Goal: Transaction & Acquisition: Purchase product/service

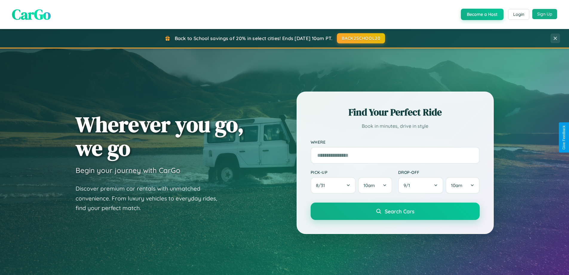
click at [545, 14] on button "Sign Up" at bounding box center [545, 14] width 25 height 10
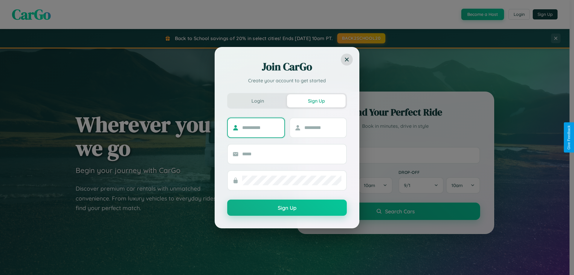
click at [261, 127] on input "text" at bounding box center [260, 128] width 37 height 10
type input "*******"
click at [322, 127] on input "text" at bounding box center [322, 128] width 37 height 10
type input "******"
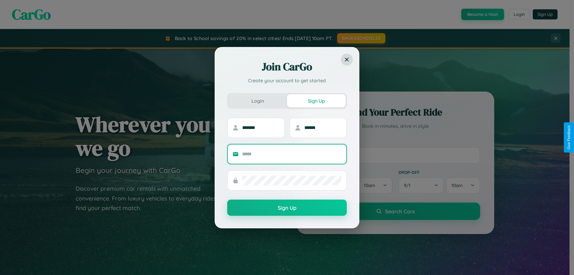
click at [292, 154] on input "text" at bounding box center [291, 154] width 99 height 10
type input "**********"
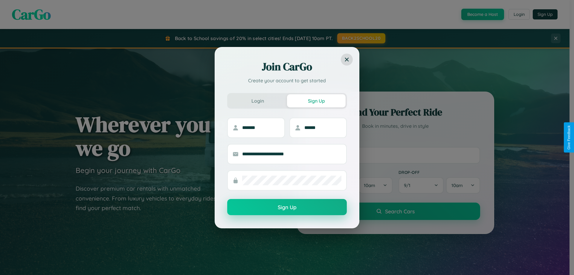
click at [287, 207] on button "Sign Up" at bounding box center [287, 207] width 120 height 16
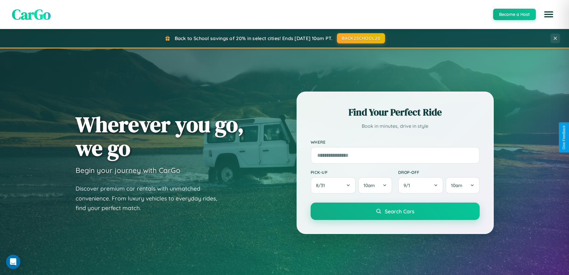
scroll to position [1150, 0]
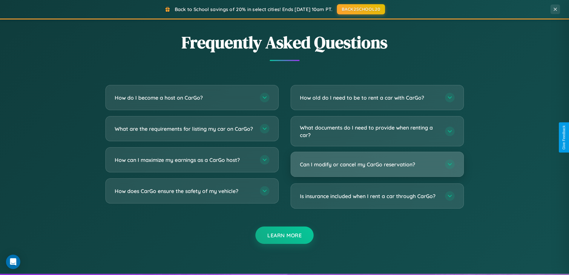
click at [377, 165] on h3 "Can I modify or cancel my CarGo reservation?" at bounding box center [369, 163] width 139 height 7
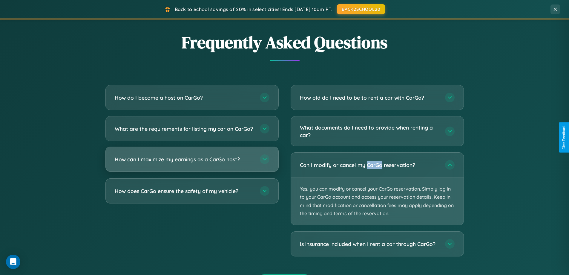
click at [192, 163] on h3 "How can I maximize my earnings as a CarGo host?" at bounding box center [184, 158] width 139 height 7
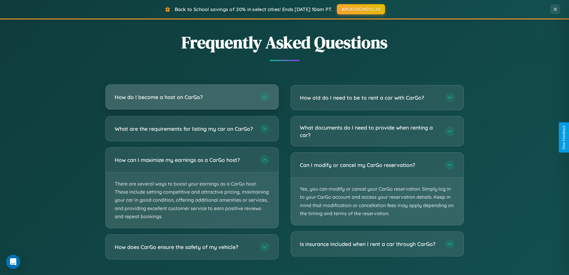
click at [192, 97] on h3 "How do I become a host on CarGo?" at bounding box center [184, 96] width 139 height 7
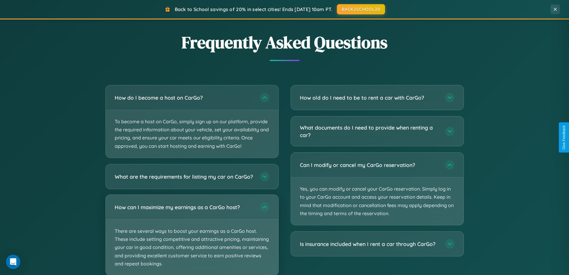
click at [192, 237] on p "There are several ways to boost your earnings as a CarGo host. These include se…" at bounding box center [192, 247] width 173 height 56
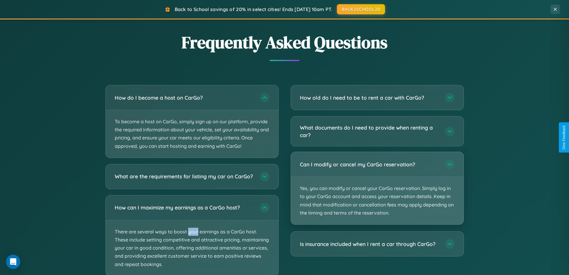
click at [377, 189] on p "Yes, you can modify or cancel your CarGo reservation. Simply log in to your Car…" at bounding box center [377, 201] width 173 height 48
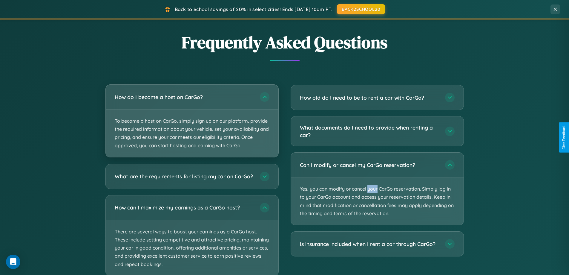
click at [192, 121] on p "To become a host on CarGo, simply sign up on our platform, provide the required…" at bounding box center [192, 133] width 173 height 48
click at [192, 120] on p "To become a host on CarGo, simply sign up on our platform, provide the required…" at bounding box center [192, 133] width 173 height 48
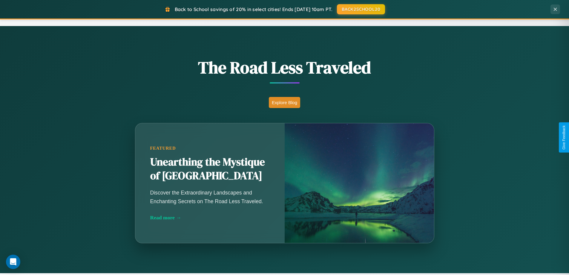
scroll to position [18, 0]
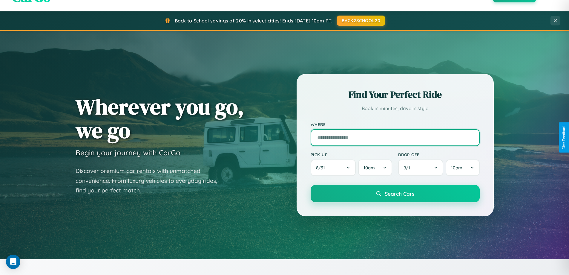
click at [395, 137] on input "text" at bounding box center [395, 137] width 169 height 17
type input "**********"
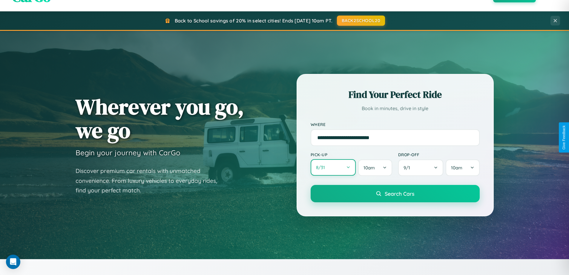
click at [333, 167] on button "8 / 31" at bounding box center [333, 167] width 45 height 16
select select "*"
select select "****"
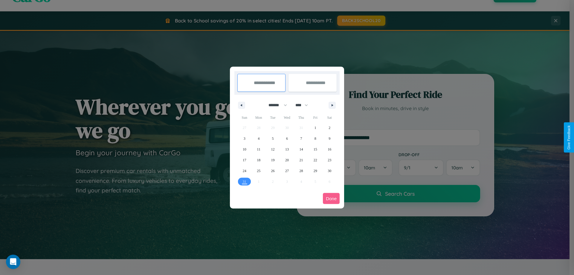
click at [275, 105] on select "******* ******** ***** ***** *** **** **** ****** ********* ******* ******** **…" at bounding box center [276, 105] width 25 height 10
select select "*"
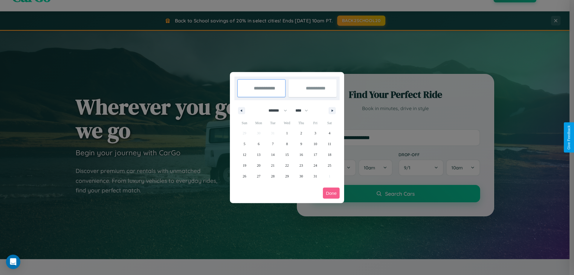
click at [304, 110] on select "**** **** **** **** **** **** **** **** **** **** **** **** **** **** **** ****…" at bounding box center [301, 110] width 18 height 10
select select "****"
click at [329, 133] on span "3" at bounding box center [329, 133] width 2 height 11
type input "**********"
click at [301, 143] on span "8" at bounding box center [301, 143] width 2 height 11
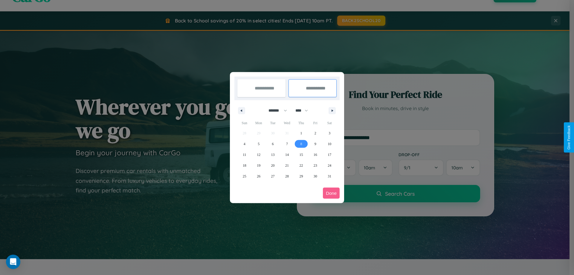
type input "**********"
click at [331, 193] on button "Done" at bounding box center [331, 192] width 17 height 11
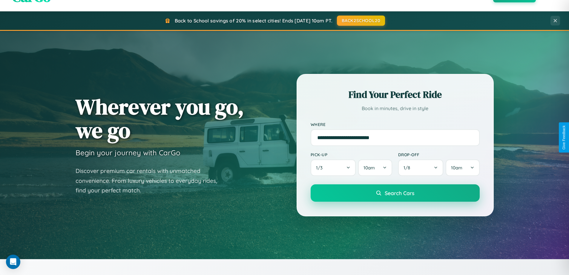
click at [395, 193] on span "Search Cars" at bounding box center [400, 192] width 30 height 7
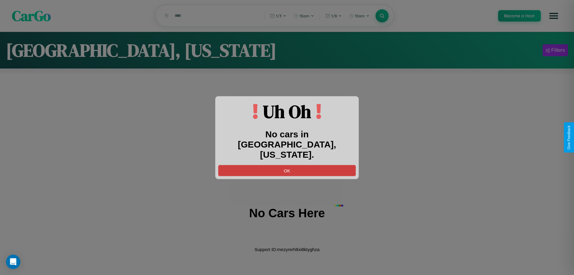
click at [287, 165] on button "OK" at bounding box center [286, 170] width 137 height 11
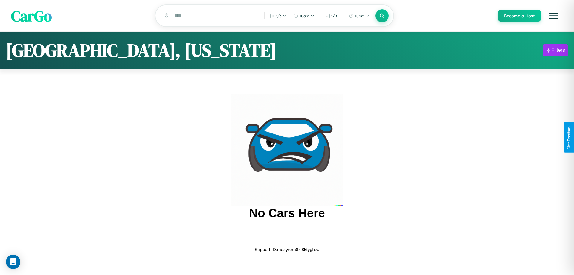
click at [31, 16] on span "CarGo" at bounding box center [31, 15] width 41 height 21
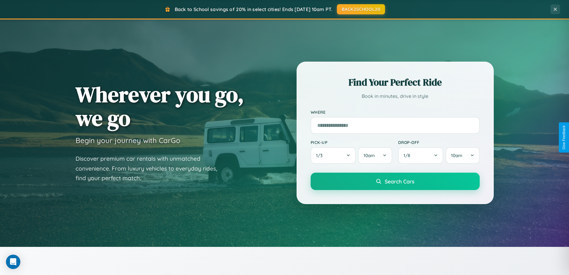
scroll to position [411, 0]
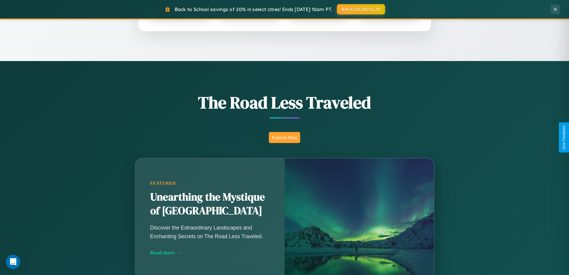
click at [285, 137] on button "Explore Blog" at bounding box center [284, 137] width 31 height 11
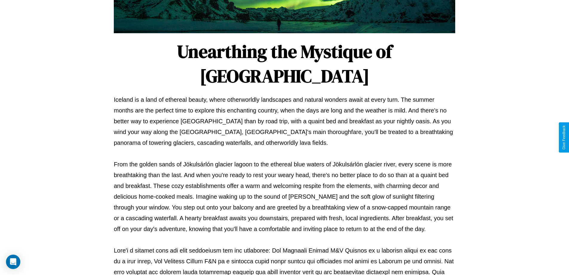
scroll to position [193, 0]
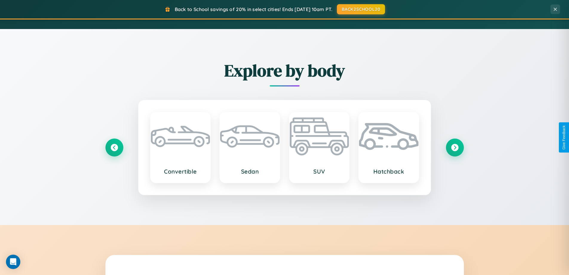
scroll to position [700, 0]
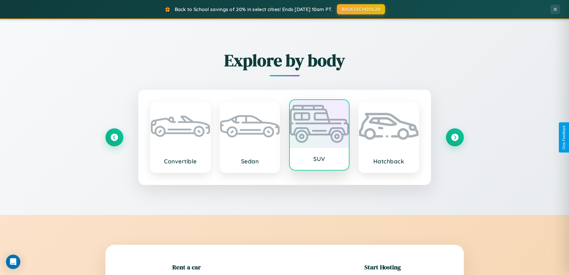
click at [319, 137] on div at bounding box center [319, 124] width 59 height 48
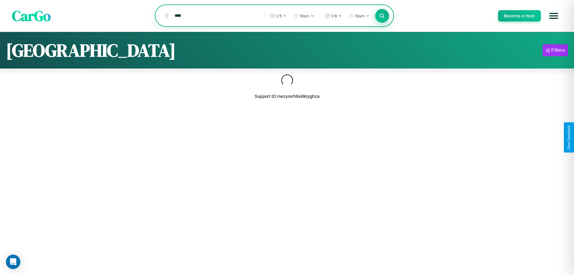
click at [382, 16] on icon at bounding box center [382, 16] width 6 height 6
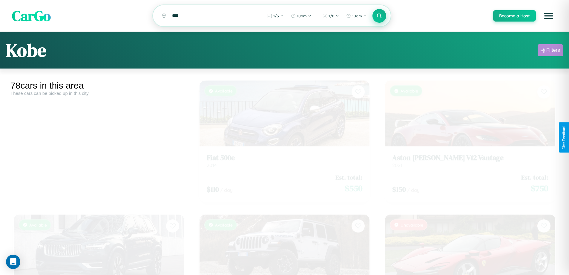
click at [551, 51] on div "Filters" at bounding box center [554, 50] width 14 height 6
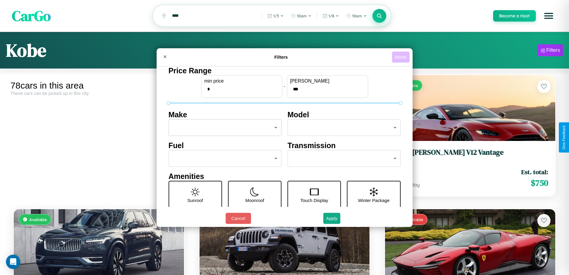
click at [402, 57] on button "Reset" at bounding box center [401, 56] width 18 height 11
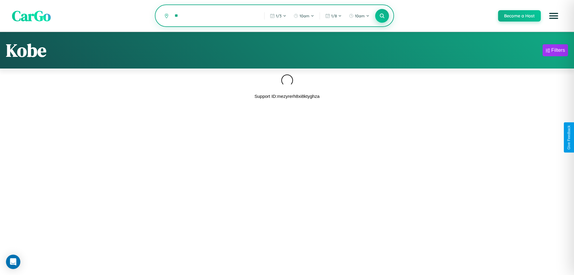
type input "*"
type input "******"
click at [382, 16] on icon at bounding box center [382, 16] width 6 height 6
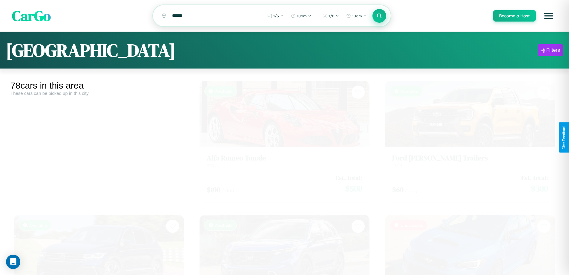
scroll to position [1734, 0]
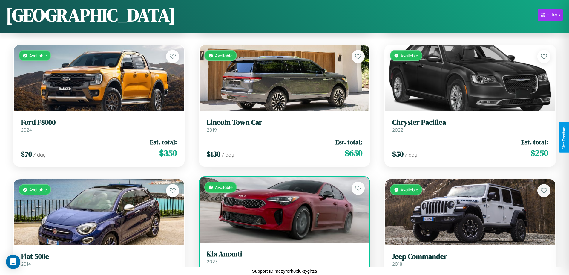
click at [282, 258] on h3 "Kia Amanti" at bounding box center [285, 254] width 156 height 9
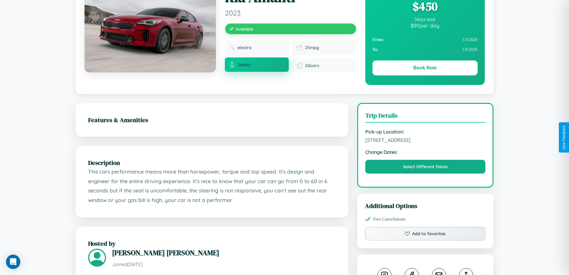
scroll to position [62, 0]
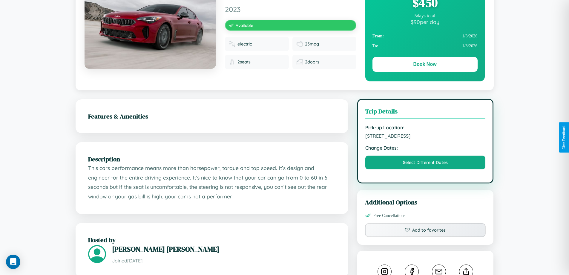
click at [426, 137] on span "[STREET_ADDRESS]" at bounding box center [426, 136] width 120 height 6
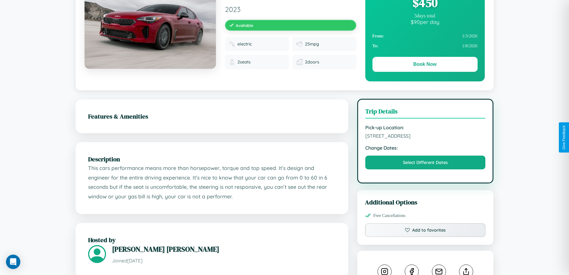
click at [426, 137] on span "[STREET_ADDRESS]" at bounding box center [426, 136] width 120 height 6
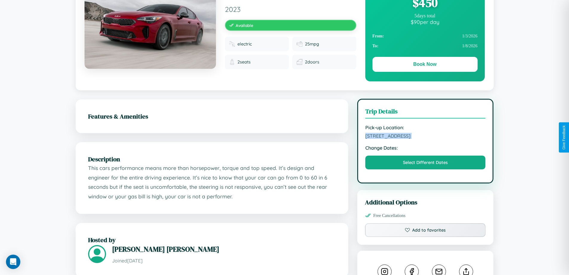
click at [426, 137] on span "[STREET_ADDRESS]" at bounding box center [426, 136] width 120 height 6
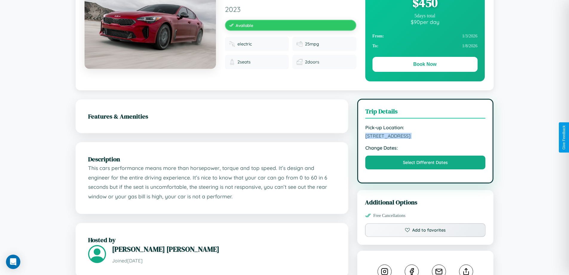
click at [426, 137] on span "[STREET_ADDRESS]" at bounding box center [426, 136] width 120 height 6
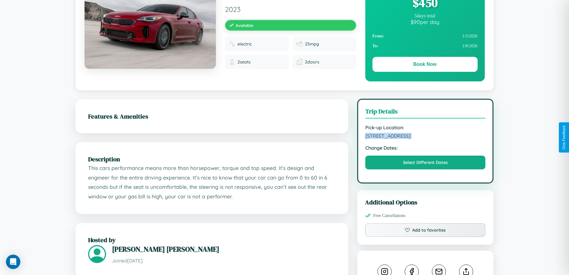
click at [426, 137] on span "[STREET_ADDRESS]" at bounding box center [426, 136] width 120 height 6
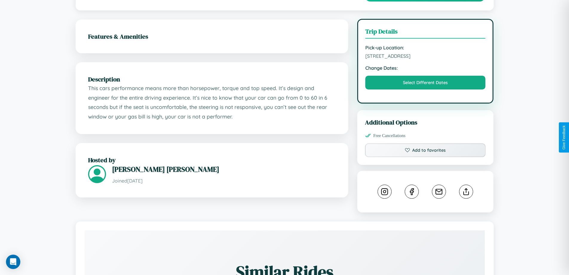
scroll to position [155, 0]
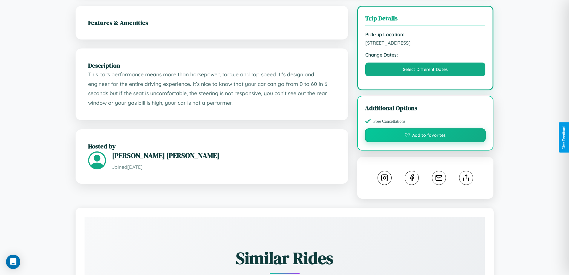
click at [426, 136] on button "Add to favorites" at bounding box center [425, 135] width 121 height 14
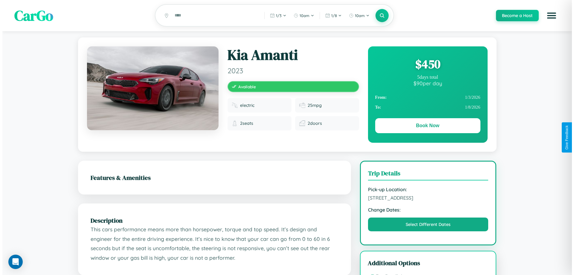
scroll to position [0, 0]
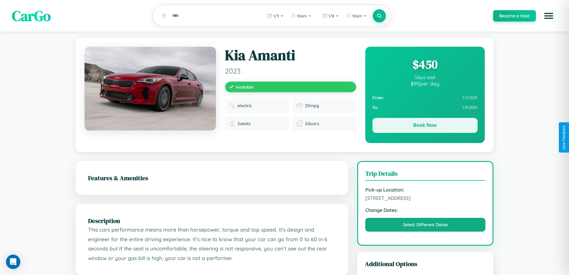
click at [425, 126] on button "Book Now" at bounding box center [425, 125] width 105 height 15
